Goal: Find specific page/section: Find specific page/section

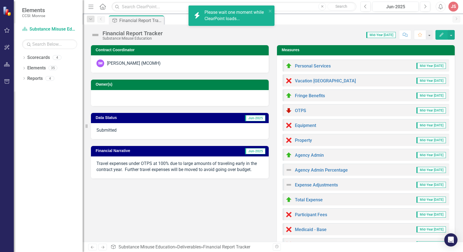
click at [260, 35] on div "Score: 0.00 Mid-Year [DATE] Completed Comment Favorite Edit" at bounding box center [311, 34] width 290 height 9
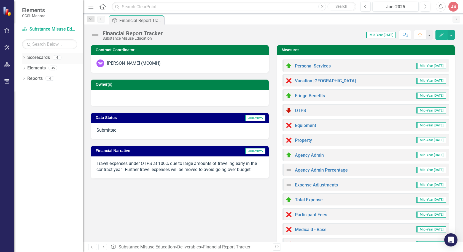
click at [25, 58] on icon "Dropdown" at bounding box center [24, 58] width 4 height 3
click at [39, 68] on link "Lifespan" at bounding box center [56, 68] width 52 height 6
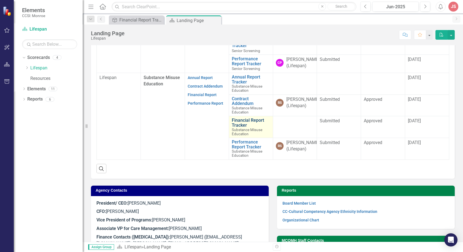
click at [234, 128] on link "Financial Report Tracker" at bounding box center [251, 123] width 38 height 10
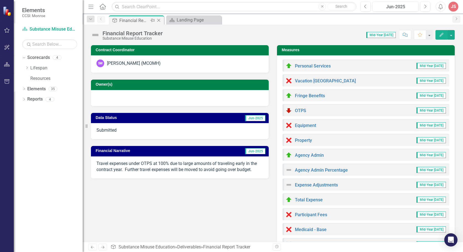
click at [160, 20] on icon "Close" at bounding box center [159, 20] width 6 height 4
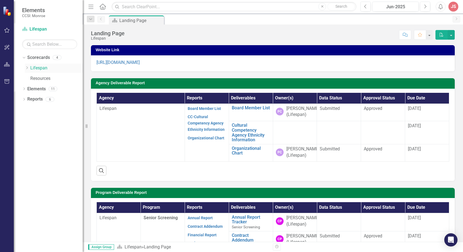
click at [37, 69] on link "Lifespan" at bounding box center [56, 68] width 52 height 6
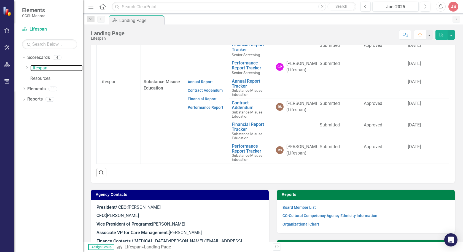
scroll to position [213, 0]
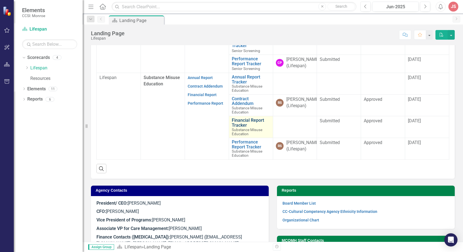
click at [245, 128] on link "Financial Report Tracker" at bounding box center [251, 123] width 38 height 10
